Goal: Check status: Check status

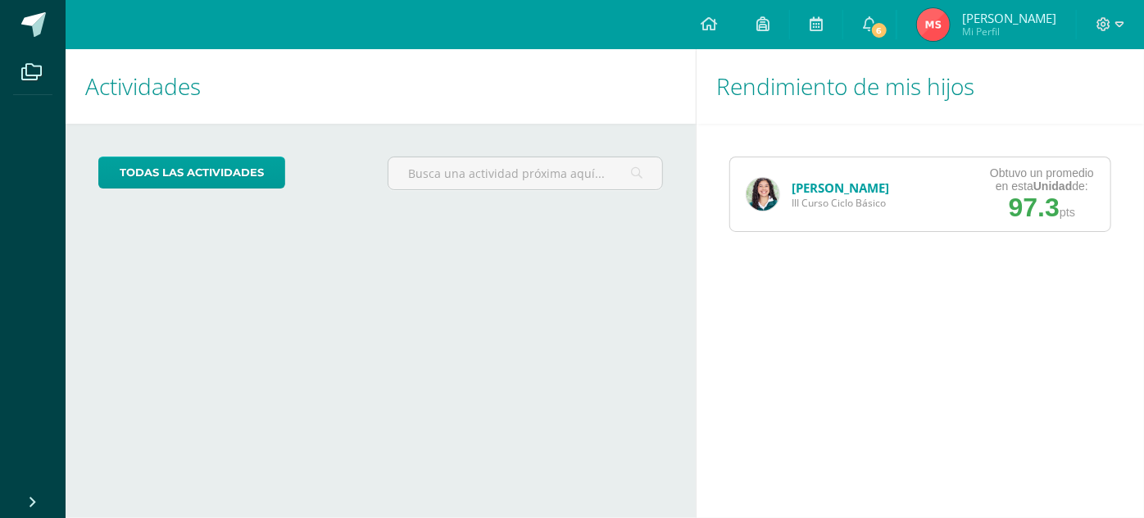
click at [858, 185] on link "[PERSON_NAME]" at bounding box center [839, 187] width 97 height 16
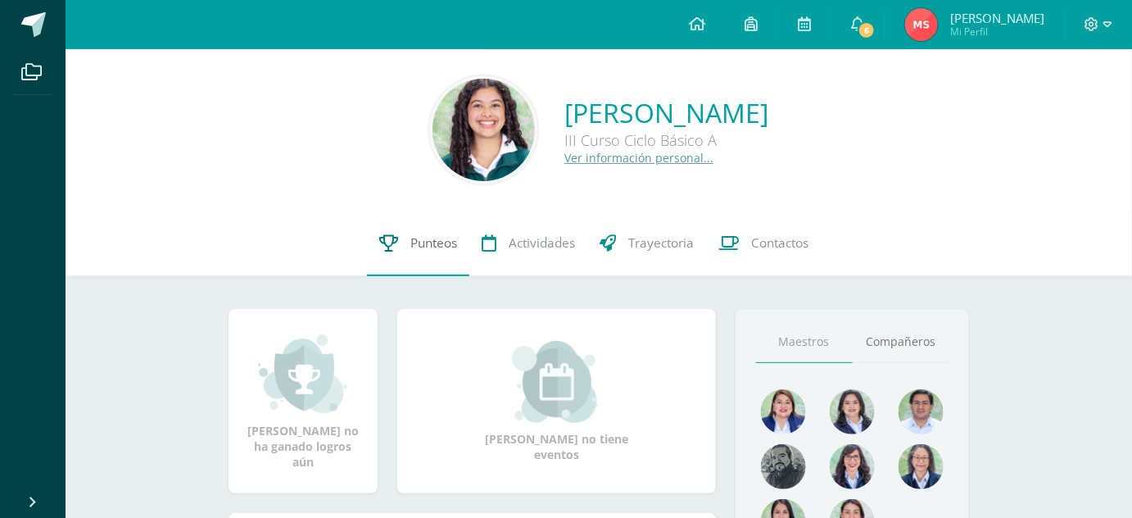
click at [434, 255] on link "Punteos" at bounding box center [418, 244] width 102 height 66
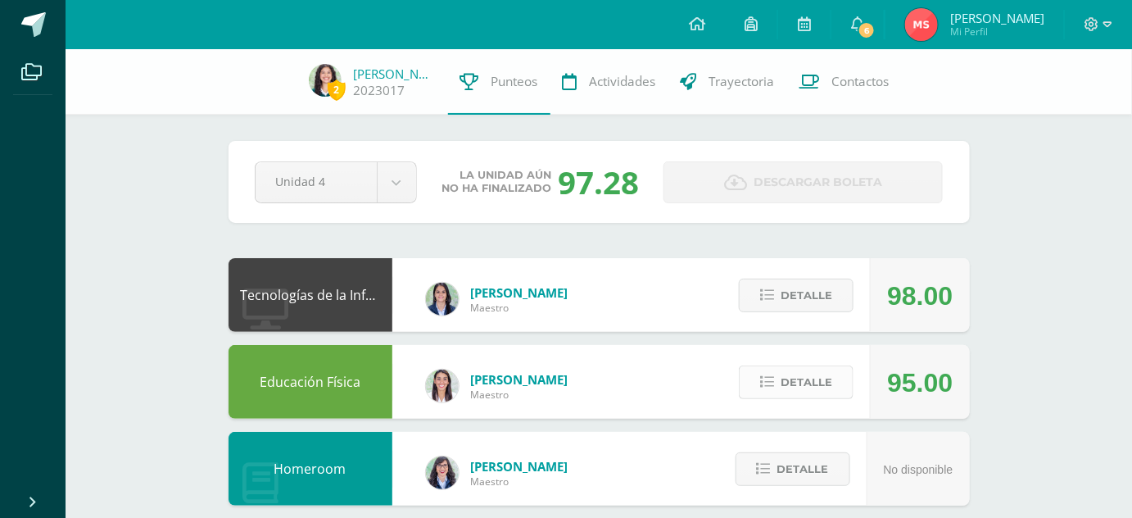
click at [777, 398] on button "Detalle" at bounding box center [796, 382] width 115 height 34
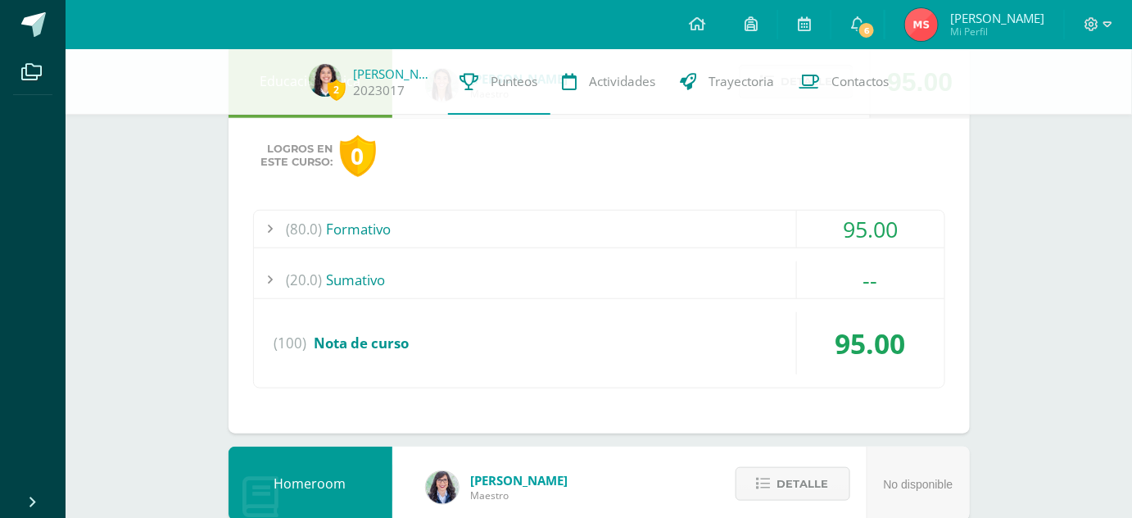
scroll to position [307, 0]
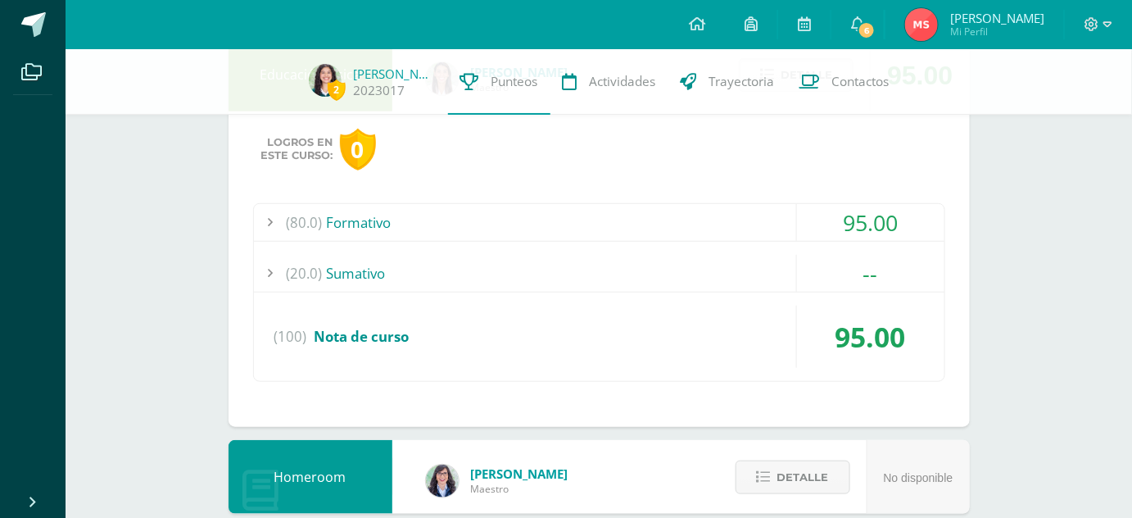
click at [744, 248] on div "(80.0) Formativo 95.00 Nota formativa 1, Ejercitación de control [PERSON_NAME].…" at bounding box center [599, 292] width 692 height 179
click at [748, 214] on div "(80.0) Formativo" at bounding box center [599, 222] width 691 height 37
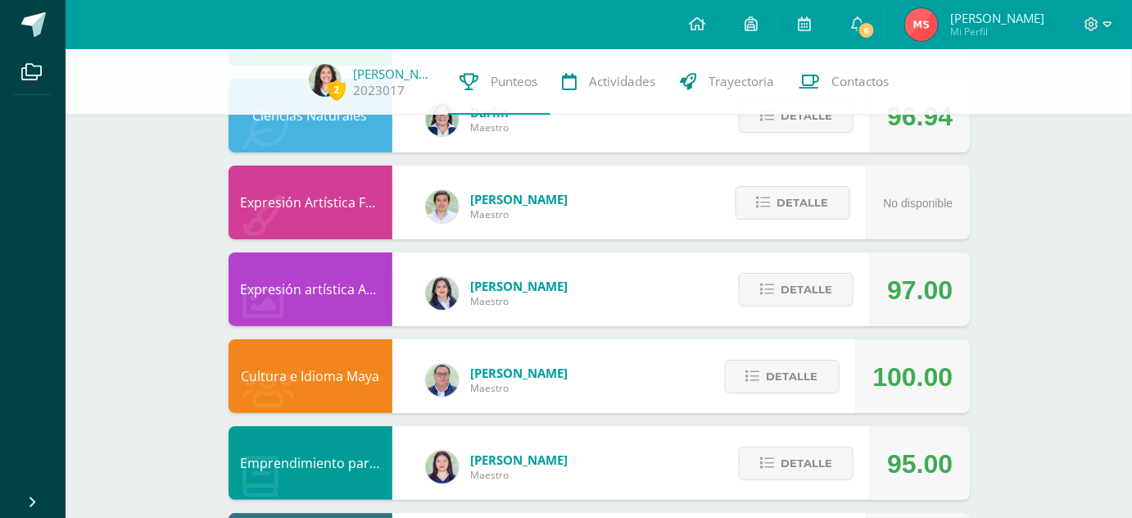
scroll to position [1994, 0]
